Goal: Navigation & Orientation: Understand site structure

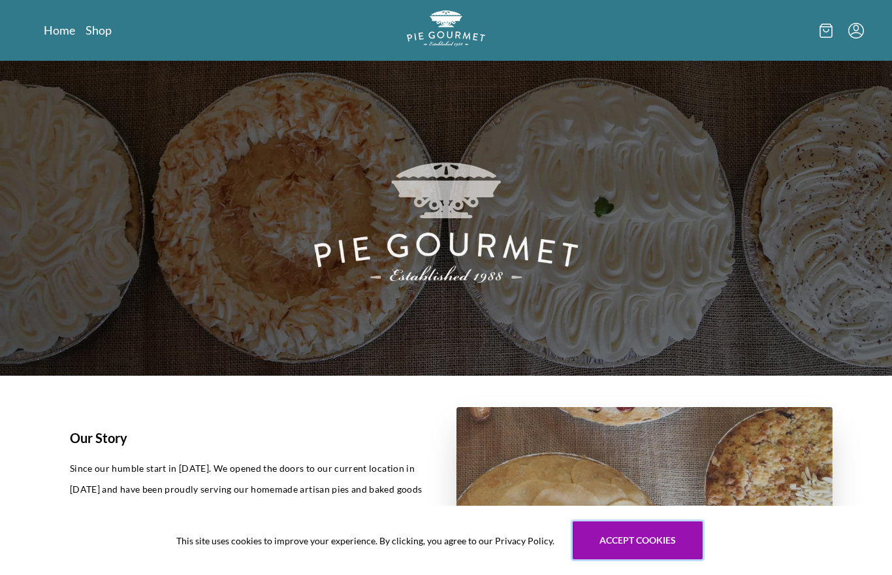
click at [639, 537] on button "Accept cookies" at bounding box center [638, 540] width 130 height 38
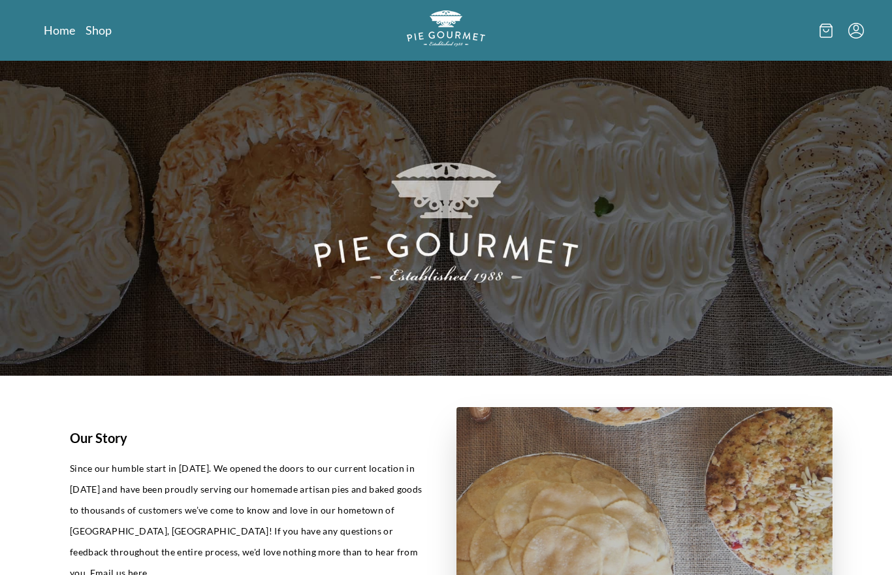
click at [109, 44] on div "Home Shop" at bounding box center [446, 30] width 836 height 61
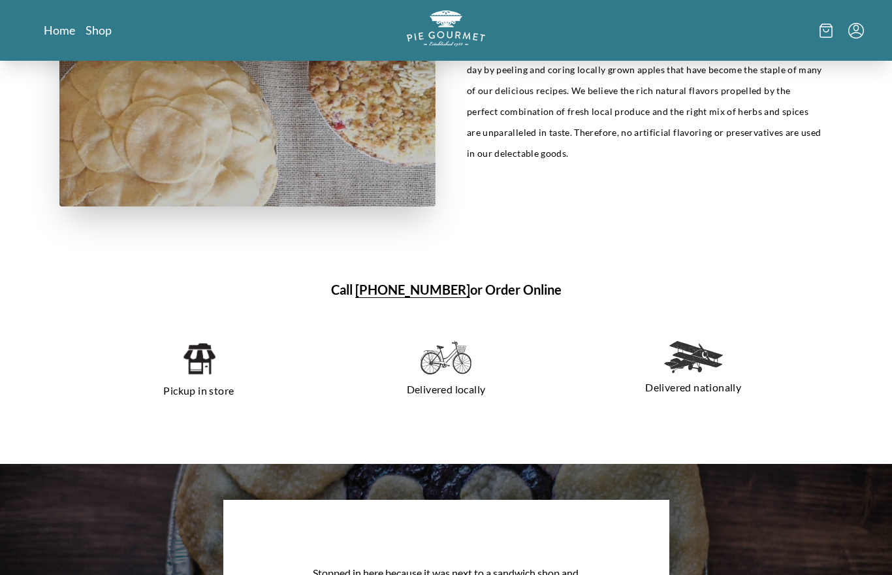
scroll to position [701, 0]
click at [203, 375] on img at bounding box center [198, 357] width 33 height 35
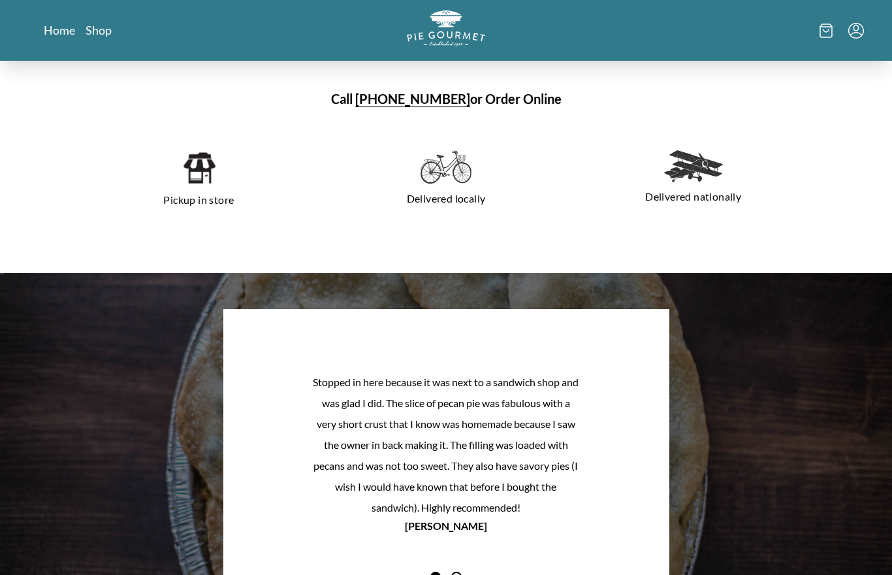
scroll to position [917, 0]
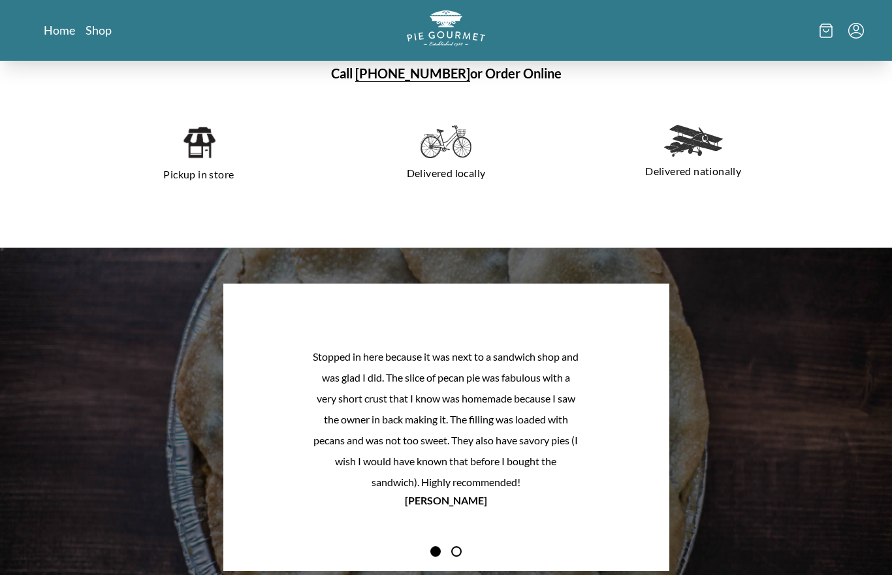
click at [193, 174] on p "Pickup in store" at bounding box center [199, 174] width 216 height 21
click at [200, 151] on img at bounding box center [198, 142] width 33 height 35
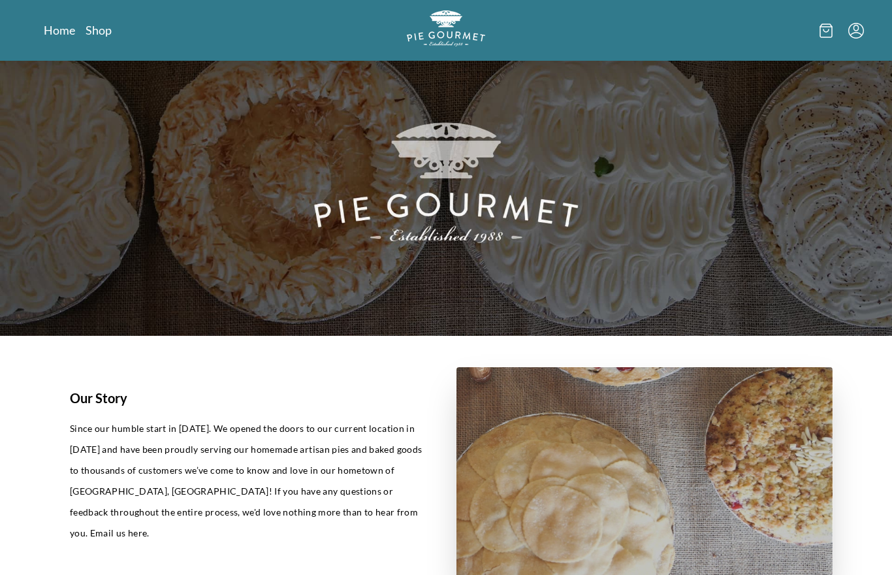
scroll to position [0, 0]
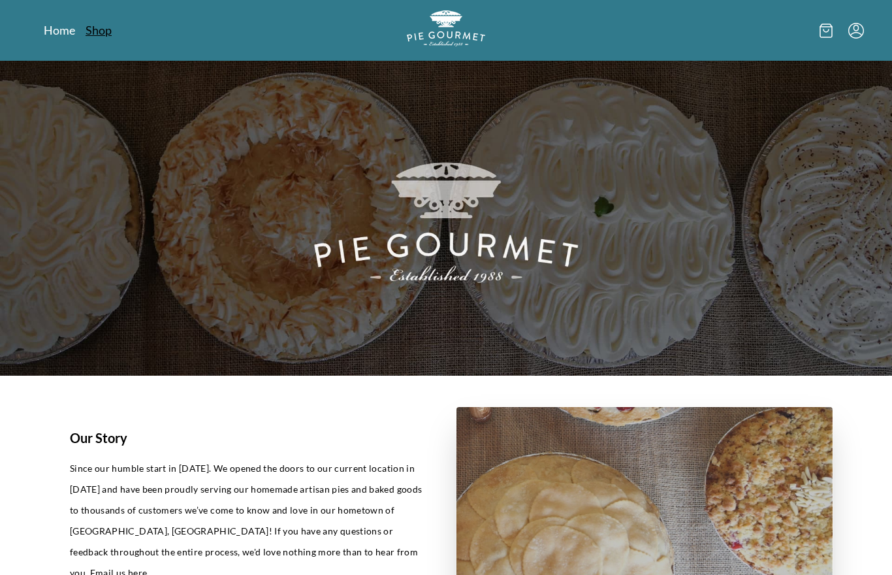
click at [101, 36] on link "Shop" at bounding box center [99, 30] width 26 height 16
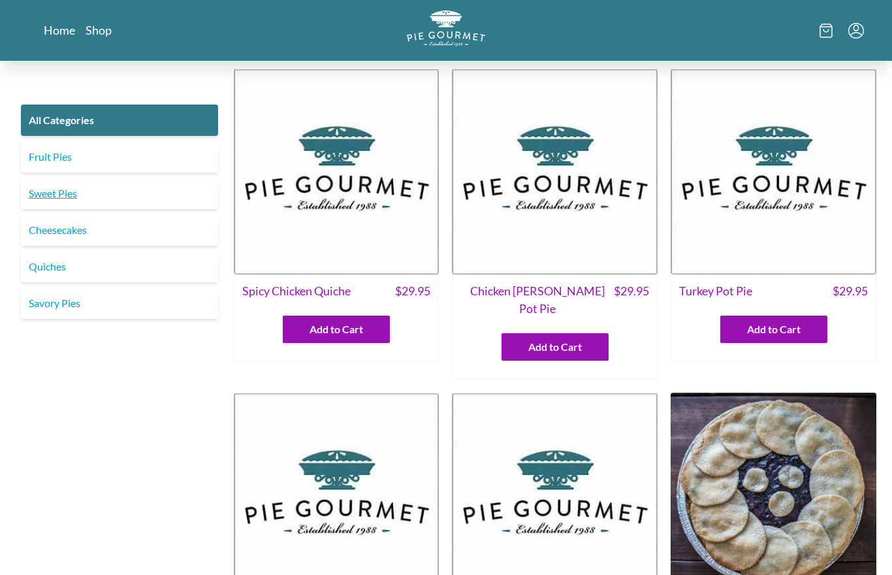
click at [39, 187] on link "Sweet Pies" at bounding box center [119, 193] width 197 height 31
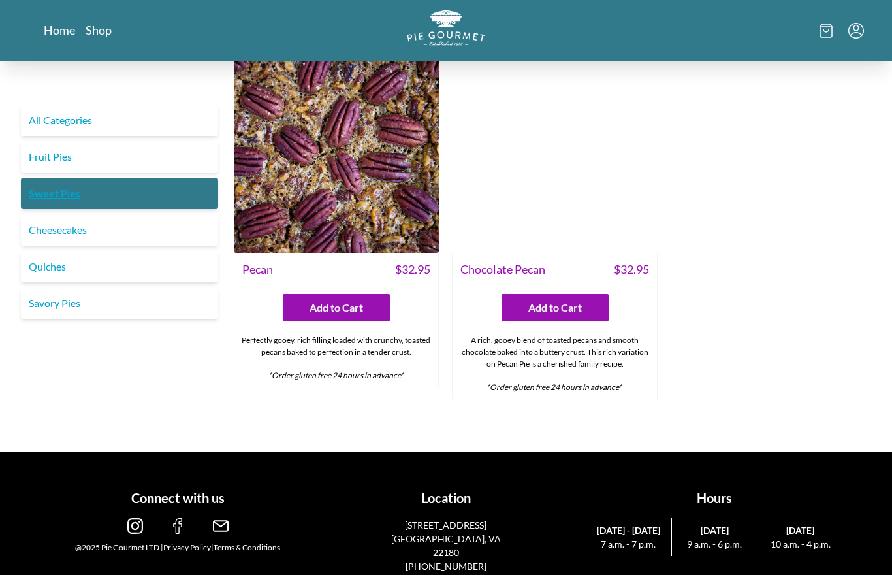
scroll to position [816, 0]
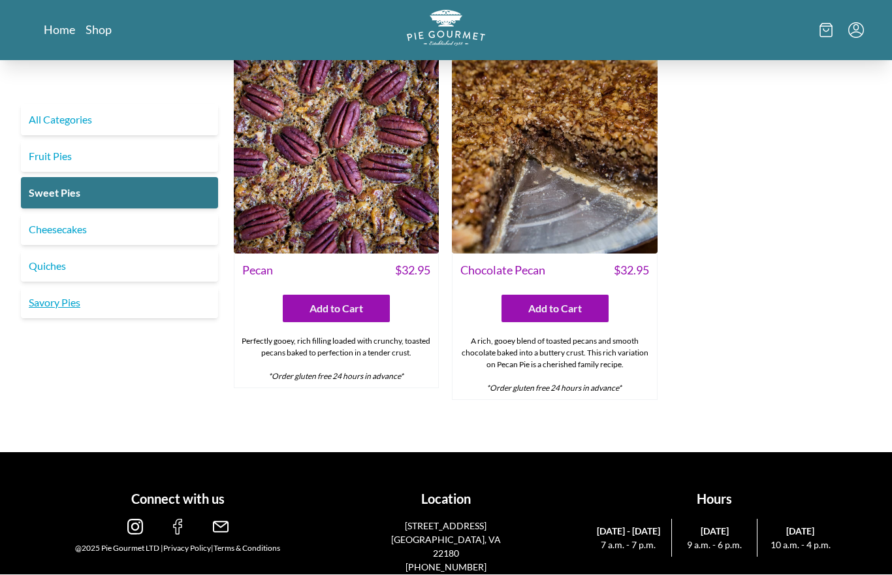
click at [62, 306] on link "Savory Pies" at bounding box center [119, 302] width 197 height 31
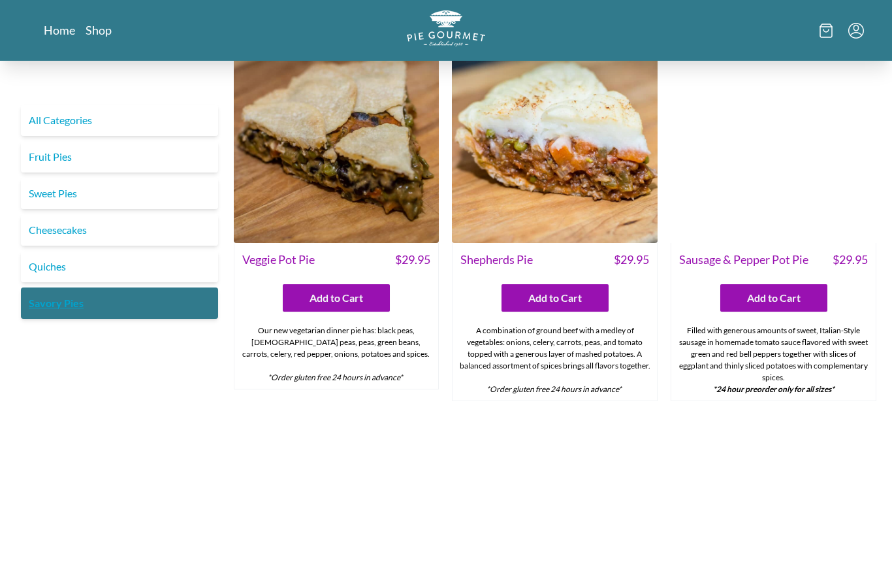
scroll to position [362, 0]
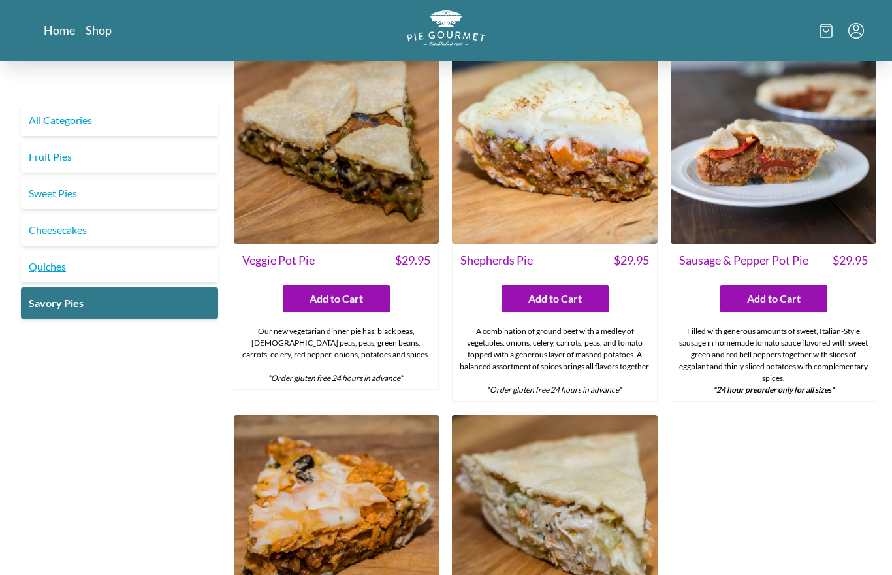
click at [56, 269] on link "Quiches" at bounding box center [119, 266] width 197 height 31
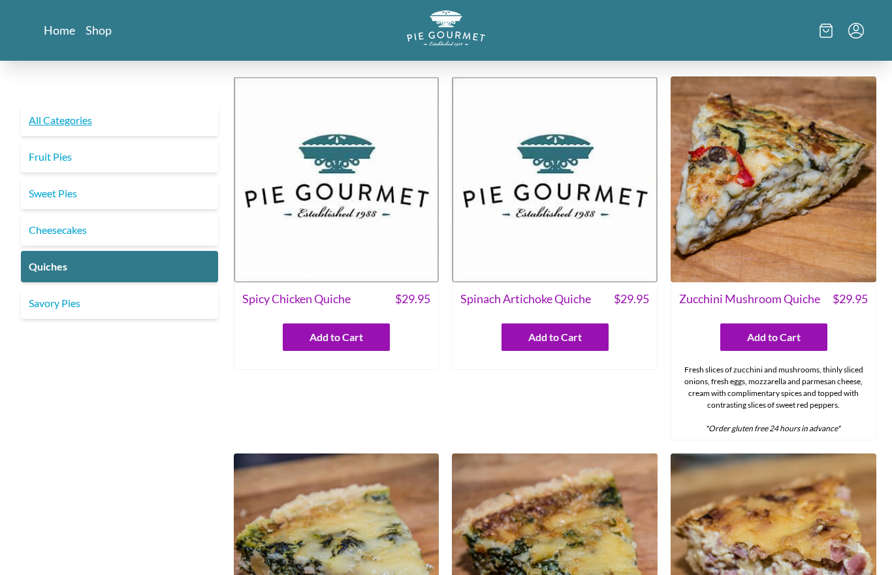
click at [83, 120] on link "All Categories" at bounding box center [119, 119] width 197 height 31
